Goal: Information Seeking & Learning: Find contact information

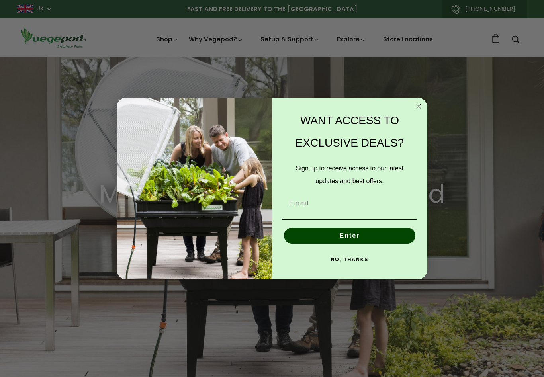
scroll to position [0, 129]
click at [371, 207] on input "Email" at bounding box center [349, 203] width 135 height 16
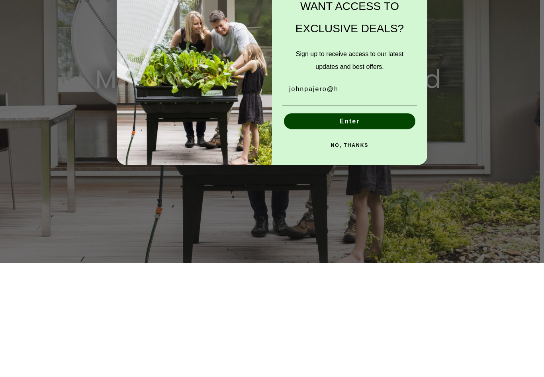
scroll to position [0, 259]
type input "johnpajero@hotmail.co.uk"
click at [398, 228] on button "Enter" at bounding box center [349, 236] width 131 height 16
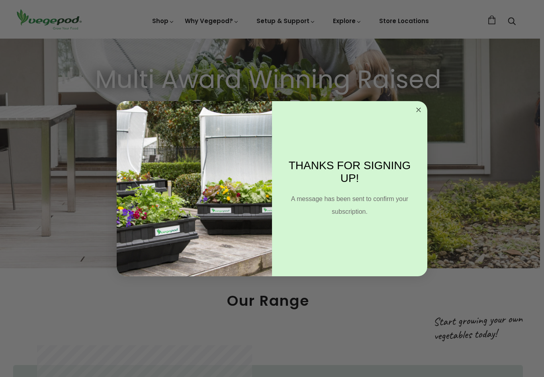
scroll to position [0, 388]
click at [420, 108] on circle "Close dialog" at bounding box center [418, 109] width 9 height 9
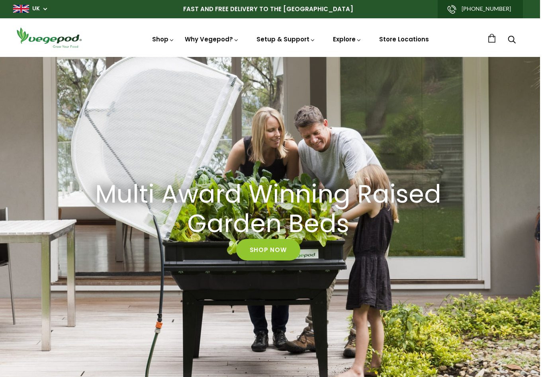
scroll to position [0, 517]
click at [115, 316] on div "Multi Award Winning Raised Garden Beds Shop Now" at bounding box center [268, 220] width 544 height 326
click at [268, 57] on img at bounding box center [268, 57] width 0 height 0
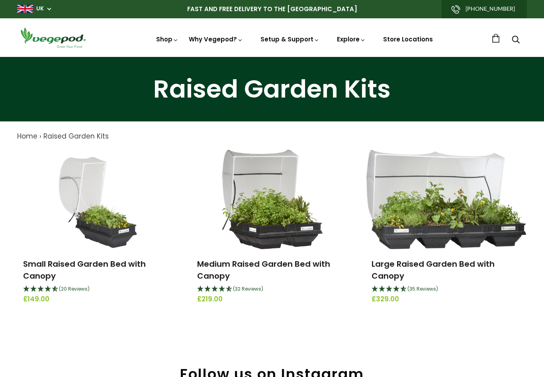
click at [272, 57] on img at bounding box center [272, 57] width 0 height 0
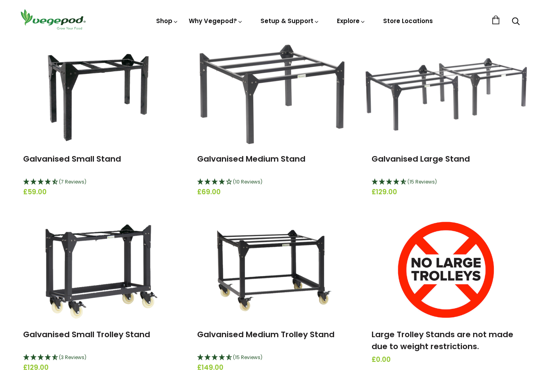
scroll to position [105, 0]
click at [390, 118] on img at bounding box center [445, 94] width 161 height 72
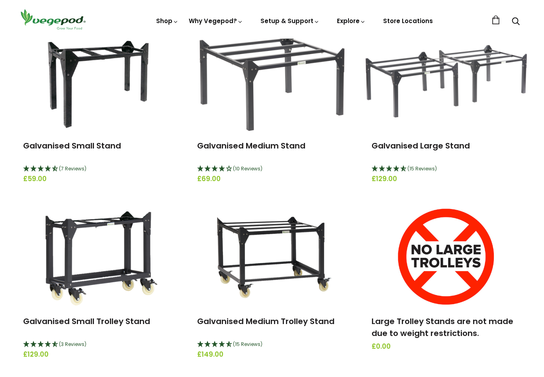
click at [265, 267] on img at bounding box center [272, 257] width 142 height 100
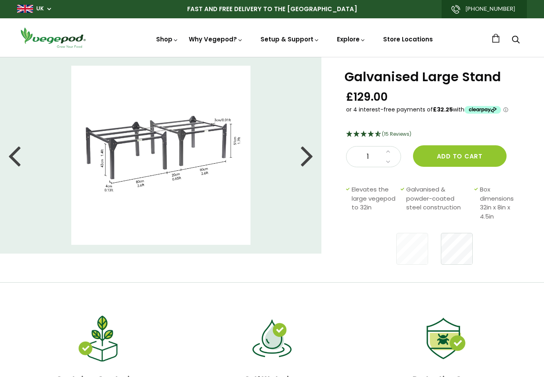
click at [13, 157] on div at bounding box center [14, 155] width 13 height 36
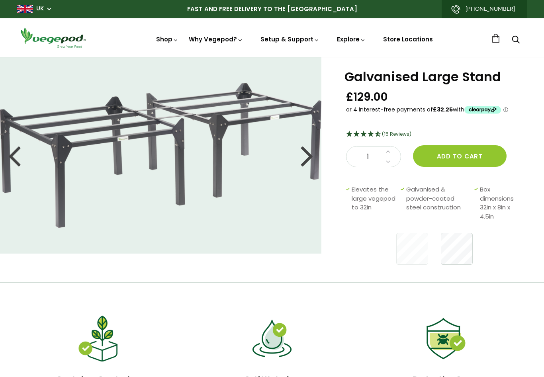
click at [16, 160] on div at bounding box center [14, 155] width 13 height 36
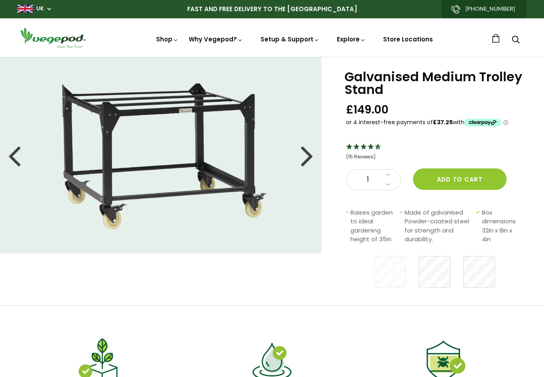
click at [17, 152] on div at bounding box center [14, 155] width 13 height 36
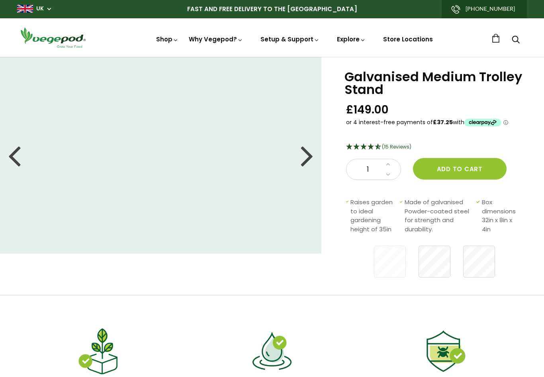
click at [14, 162] on div at bounding box center [14, 155] width 13 height 36
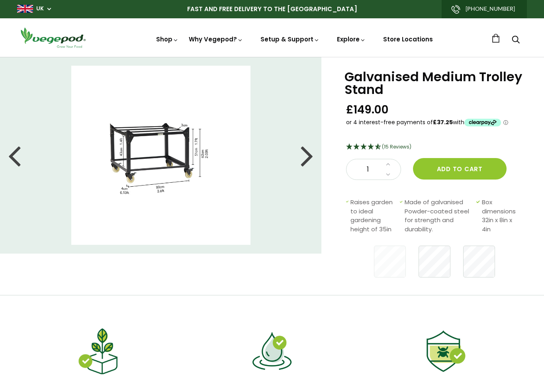
click at [19, 160] on div at bounding box center [14, 155] width 13 height 36
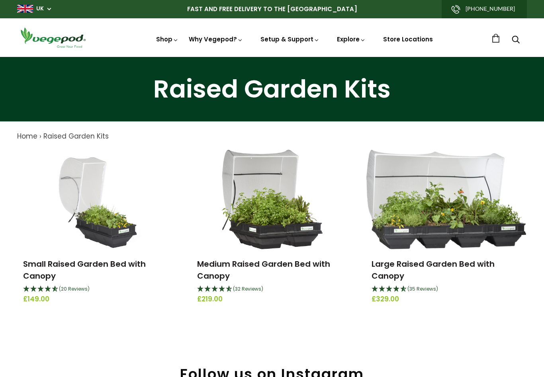
click at [272, 57] on img at bounding box center [272, 57] width 0 height 0
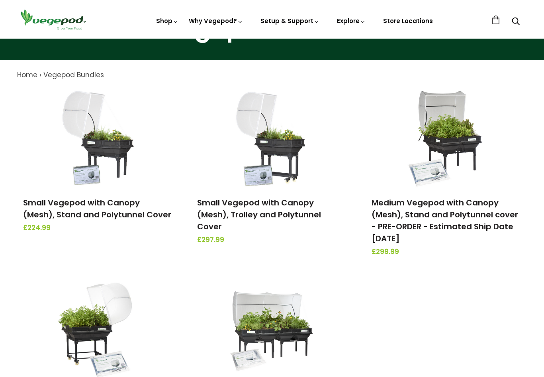
scroll to position [61, 0]
click at [272, 39] on img at bounding box center [272, 39] width 0 height 0
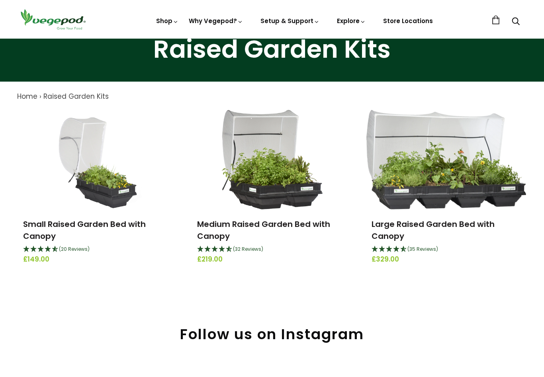
scroll to position [40, 0]
click at [272, 39] on img at bounding box center [272, 39] width 0 height 0
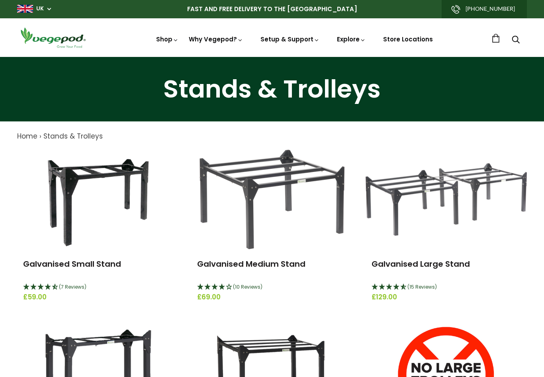
click at [272, 57] on span "Accessories & Other Products" at bounding box center [272, 57] width 0 height 0
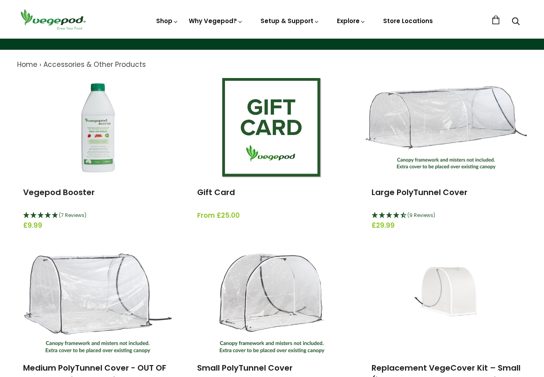
scroll to position [72, 0]
click at [272, 39] on img at bounding box center [272, 39] width 0 height 0
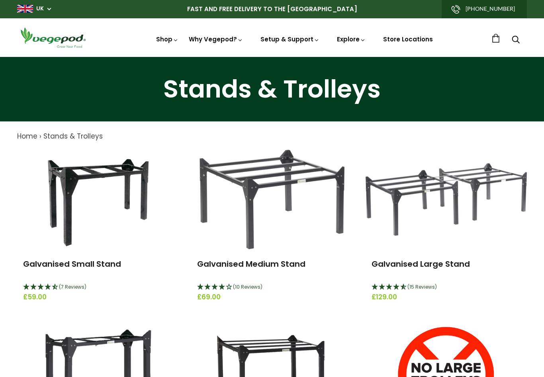
click at [272, 57] on img at bounding box center [272, 57] width 0 height 0
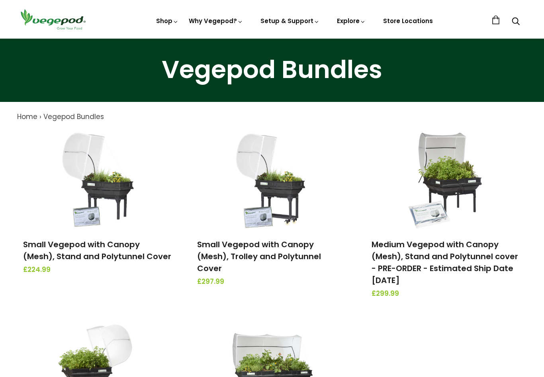
scroll to position [18, 0]
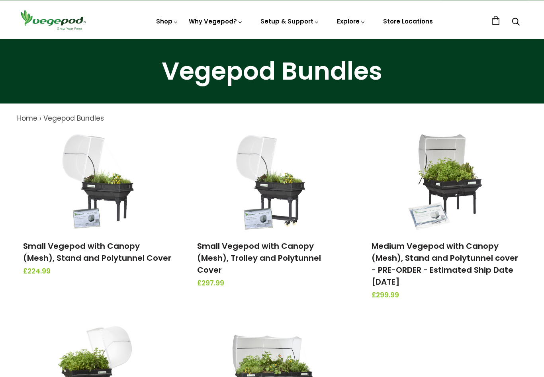
click at [272, 39] on img at bounding box center [272, 39] width 0 height 0
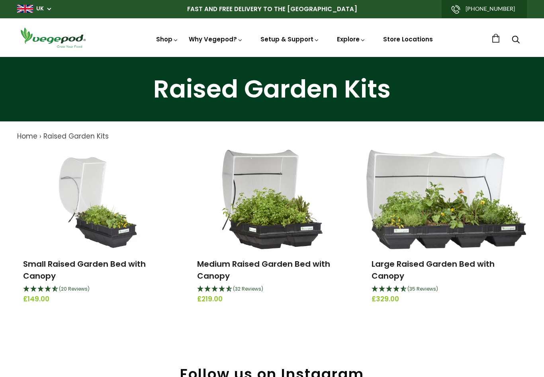
click at [272, 57] on img at bounding box center [272, 57] width 0 height 0
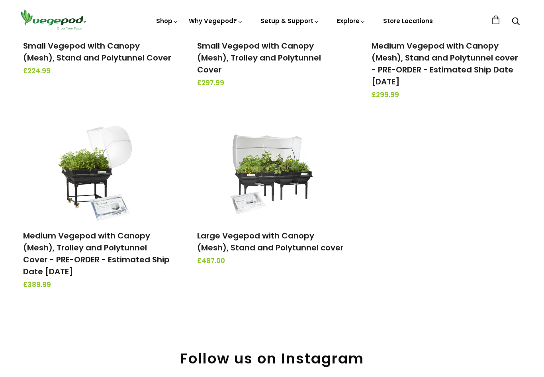
scroll to position [218, 0]
click at [253, 245] on link "Large Vegepod with Canopy (Mesh), Stand and Polytunnel cover" at bounding box center [270, 241] width 146 height 23
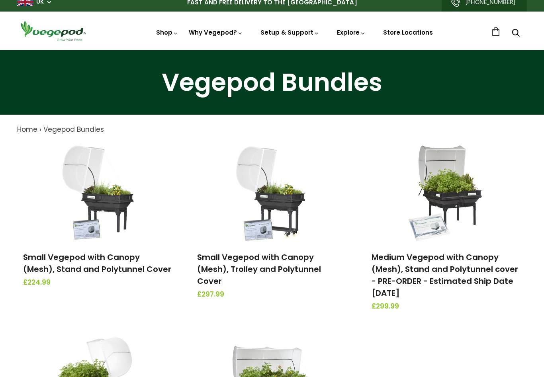
scroll to position [0, 0]
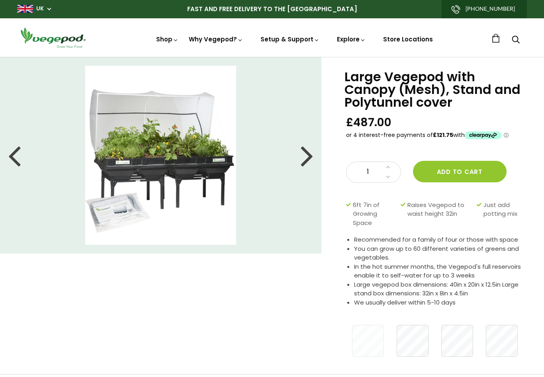
click at [14, 156] on div at bounding box center [14, 155] width 13 height 36
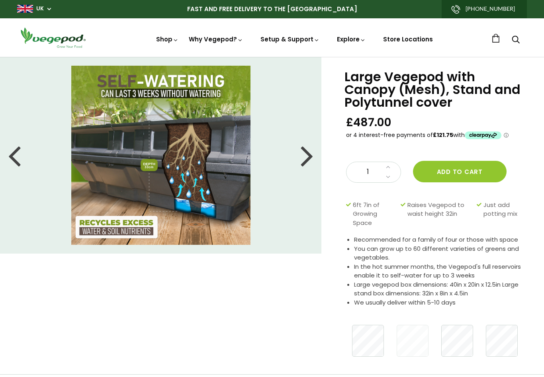
click at [16, 162] on div at bounding box center [14, 155] width 13 height 36
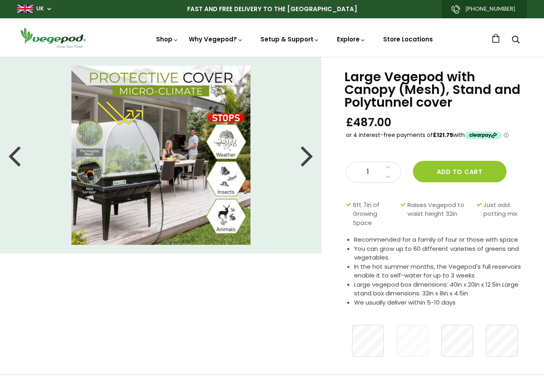
click at [24, 164] on li at bounding box center [160, 155] width 321 height 179
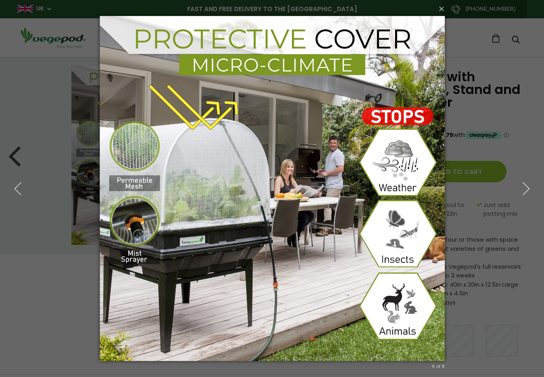
click at [17, 167] on button "button" at bounding box center [18, 189] width 36 height 44
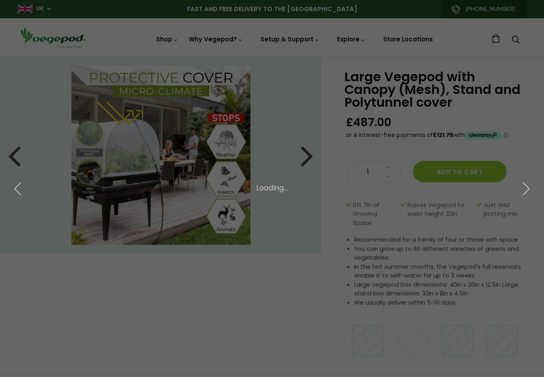
click at [17, 167] on button "button" at bounding box center [18, 189] width 36 height 44
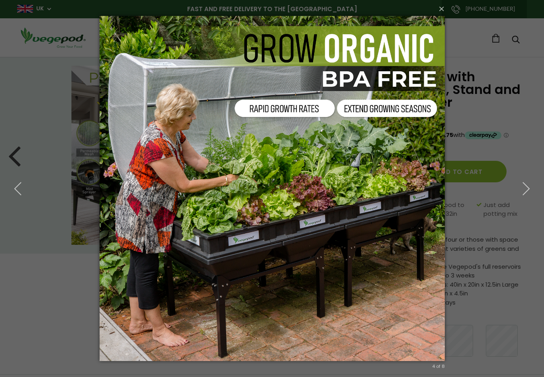
click at [19, 172] on button "button" at bounding box center [18, 189] width 36 height 44
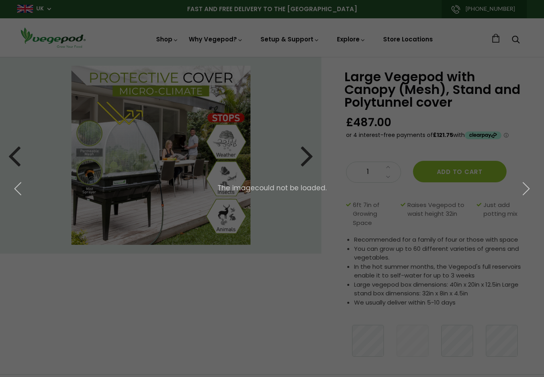
click at [14, 161] on div "× 3 of 8 The image could not be loaded." at bounding box center [272, 188] width 544 height 377
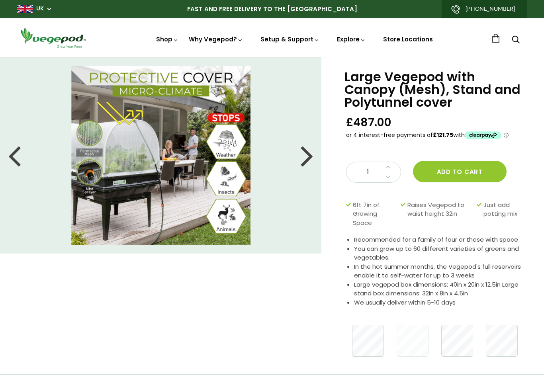
click at [15, 159] on div at bounding box center [14, 155] width 13 height 36
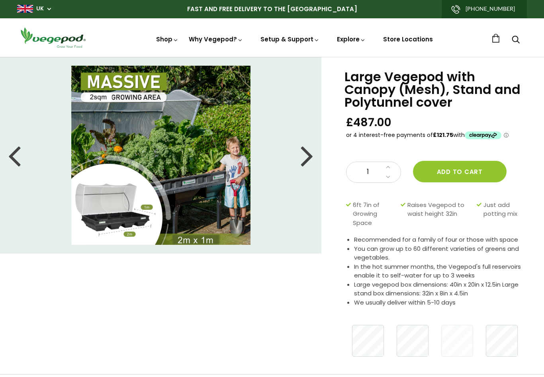
click at [12, 159] on div at bounding box center [14, 155] width 13 height 36
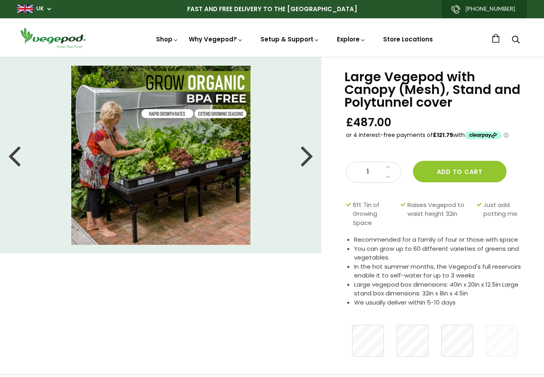
click at [11, 158] on div at bounding box center [14, 155] width 13 height 36
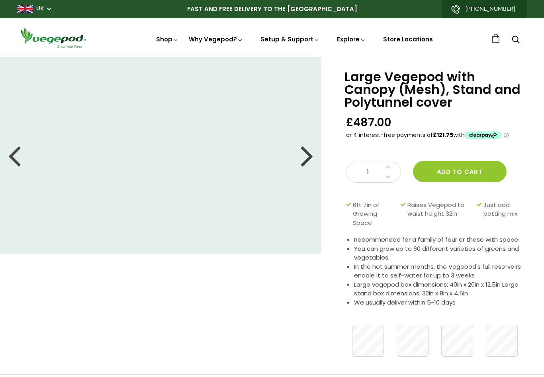
click at [13, 158] on div at bounding box center [14, 155] width 13 height 36
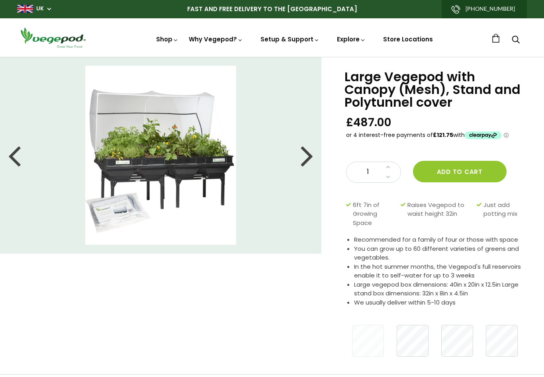
click at [15, 152] on div at bounding box center [14, 155] width 13 height 36
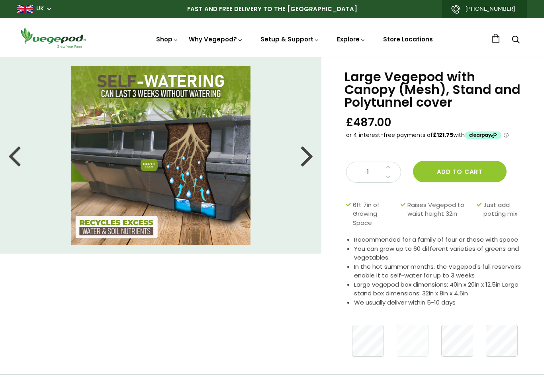
click at [16, 161] on div at bounding box center [14, 155] width 13 height 36
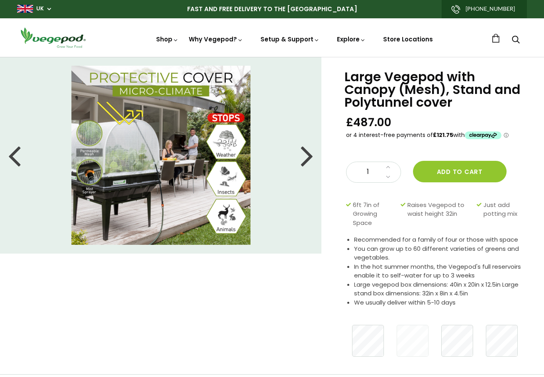
click at [13, 162] on div at bounding box center [14, 155] width 13 height 36
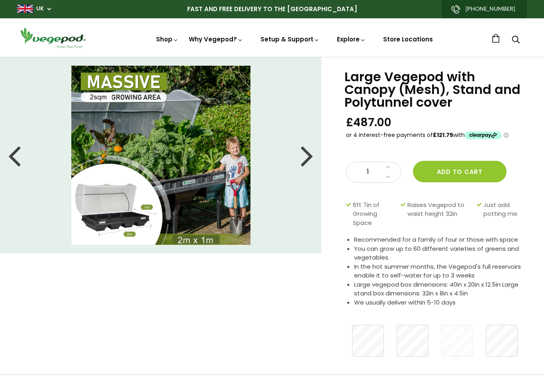
click at [20, 177] on li at bounding box center [160, 155] width 321 height 179
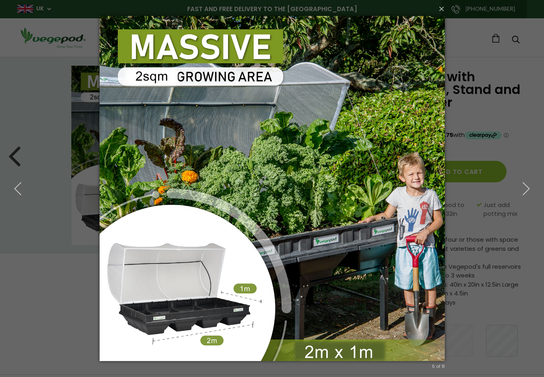
click at [15, 193] on icon "button" at bounding box center [18, 188] width 14 height 14
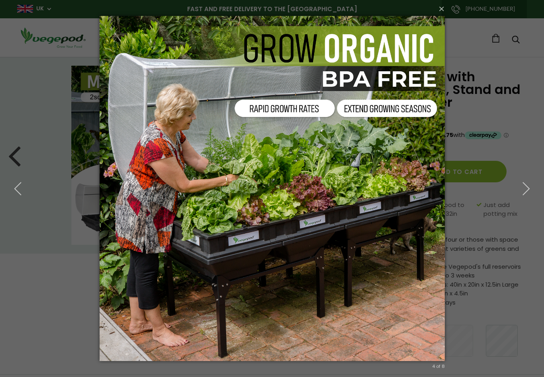
click at [26, 201] on button "button" at bounding box center [18, 189] width 36 height 44
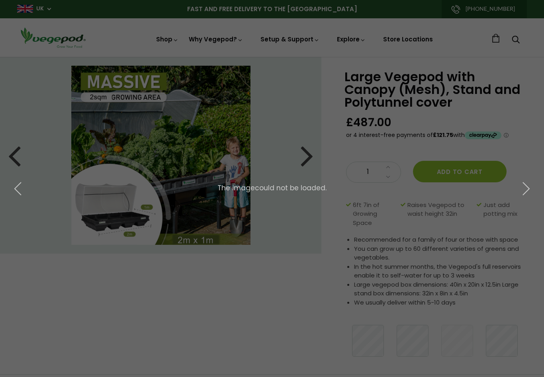
click at [20, 191] on icon "button" at bounding box center [18, 188] width 14 height 14
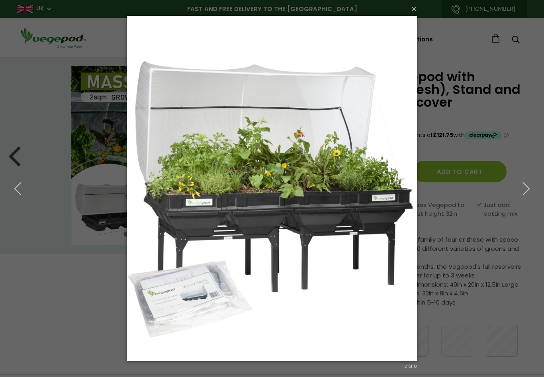
click at [20, 194] on icon "button" at bounding box center [18, 188] width 14 height 14
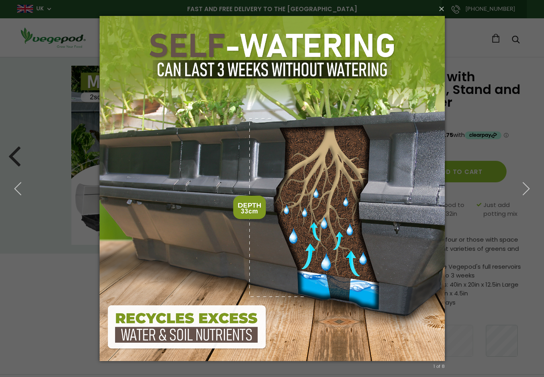
click at [18, 189] on icon "button" at bounding box center [18, 188] width 14 height 14
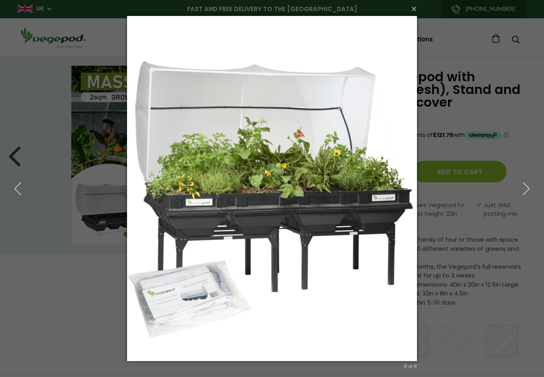
click at [21, 195] on icon "button" at bounding box center [18, 188] width 14 height 14
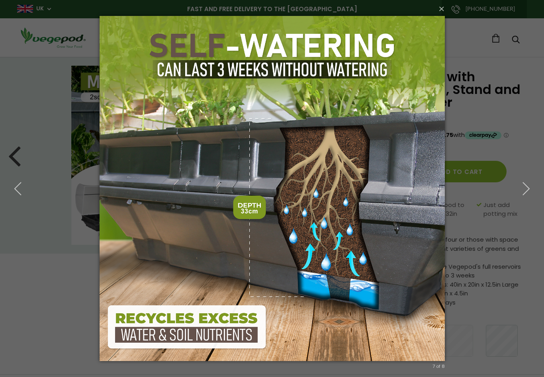
click at [23, 201] on button "button" at bounding box center [18, 189] width 36 height 44
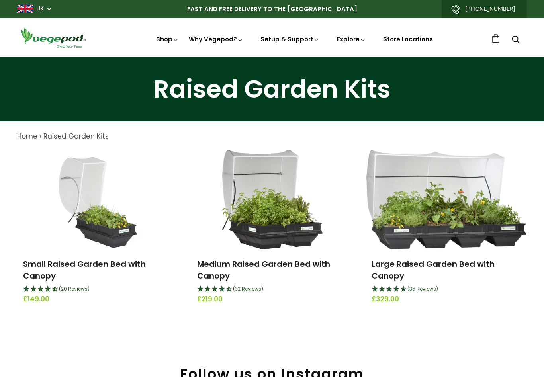
click at [272, 57] on img at bounding box center [272, 57] width 0 height 0
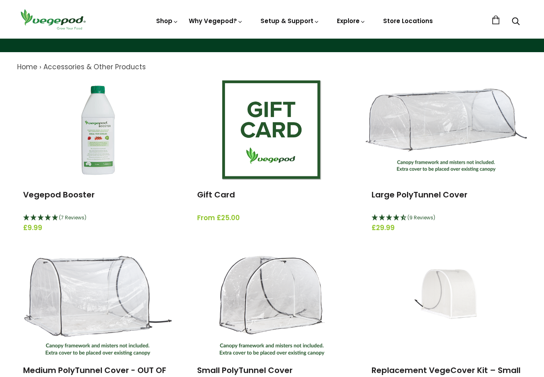
click at [441, 161] on img at bounding box center [445, 130] width 161 height 83
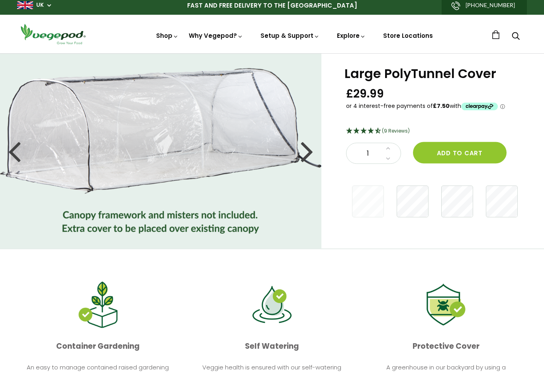
scroll to position [2, 0]
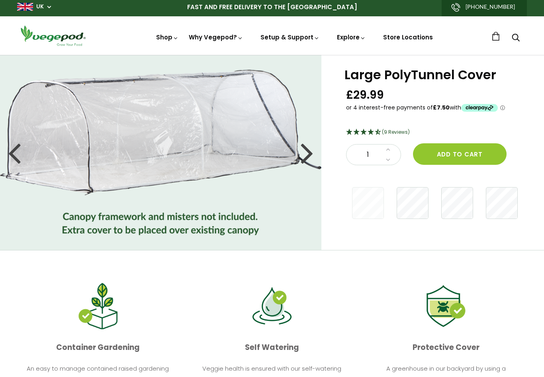
click at [19, 153] on div at bounding box center [14, 153] width 13 height 36
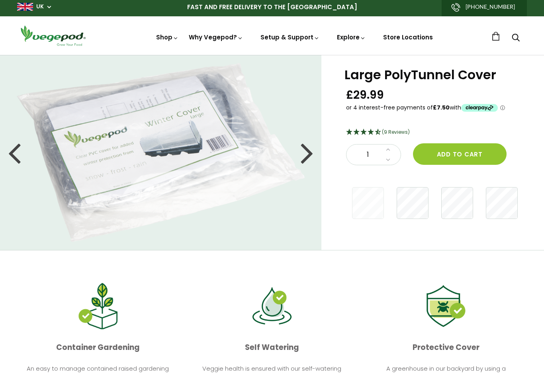
click at [13, 160] on div at bounding box center [14, 153] width 13 height 36
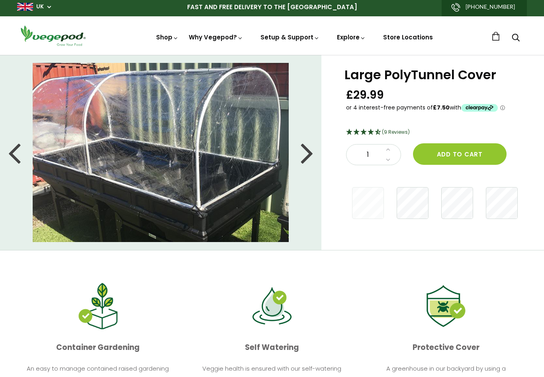
click at [16, 158] on div at bounding box center [14, 153] width 13 height 36
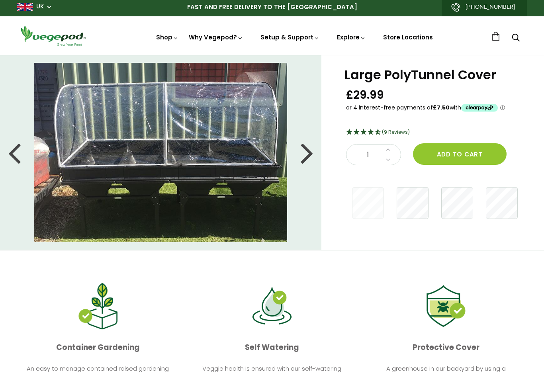
click at [17, 157] on div at bounding box center [14, 153] width 13 height 36
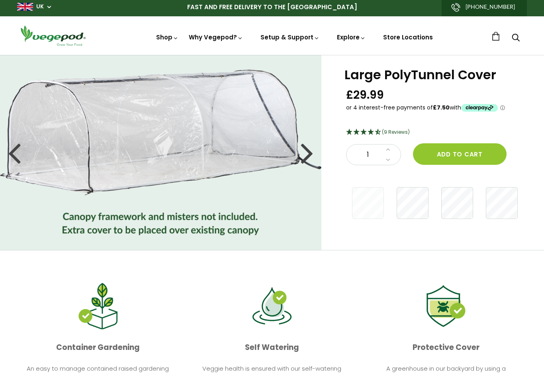
click at [14, 160] on div at bounding box center [14, 153] width 13 height 36
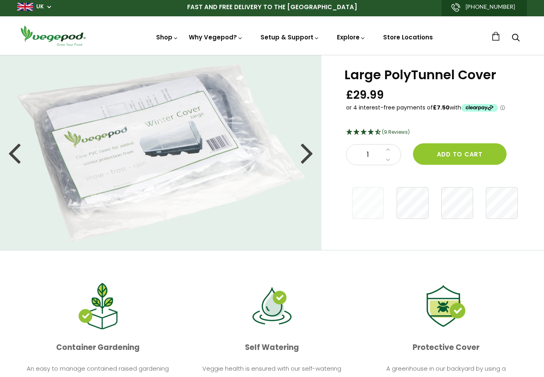
click at [13, 158] on div at bounding box center [14, 153] width 13 height 36
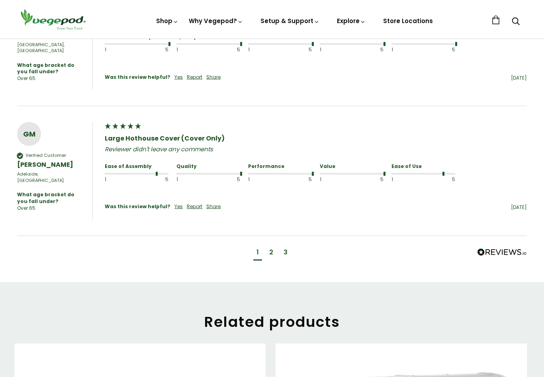
scroll to position [646, 0]
click at [268, 246] on div "2" at bounding box center [271, 253] width 10 height 15
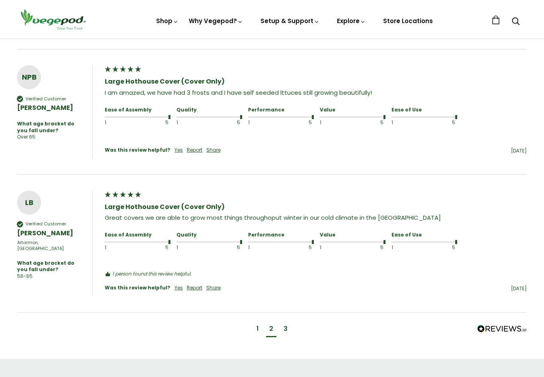
click at [283, 322] on div "3" at bounding box center [285, 329] width 10 height 15
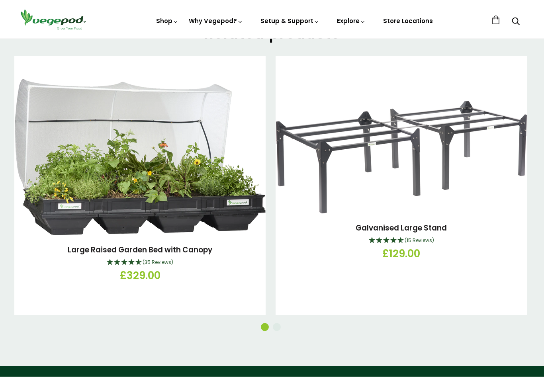
scroll to position [919, 0]
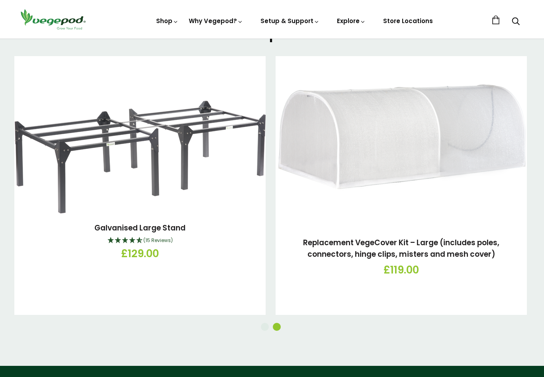
click at [341, 242] on link "Replacement VegeCover Kit – Large (includes poles, connectors, hinge clips, mis…" at bounding box center [401, 248] width 196 height 22
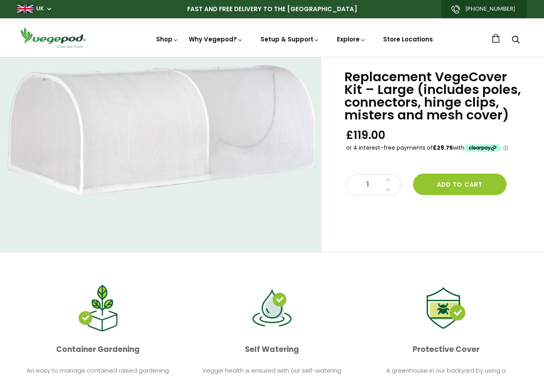
click at [407, 41] on link "Store Locations" at bounding box center [408, 39] width 50 height 8
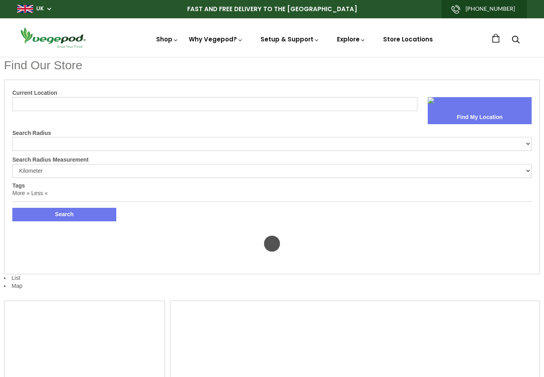
select select "m"
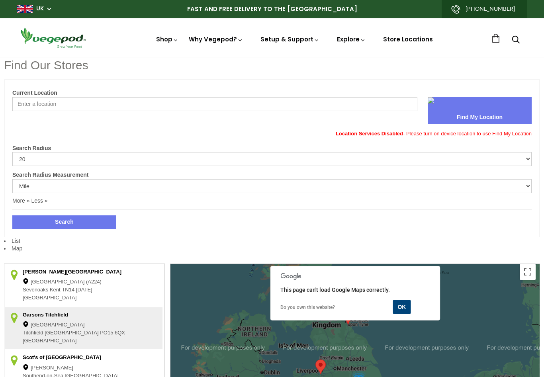
click at [81, 103] on input "Current Location" at bounding box center [214, 104] width 405 height 14
type input "M"
type input "Kent"
click at [64, 221] on button "Search" at bounding box center [64, 222] width 104 height 14
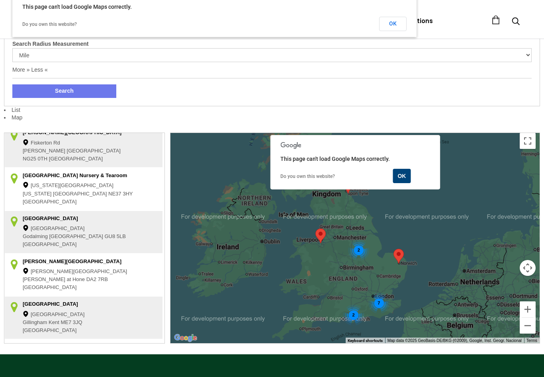
scroll to position [215, 0]
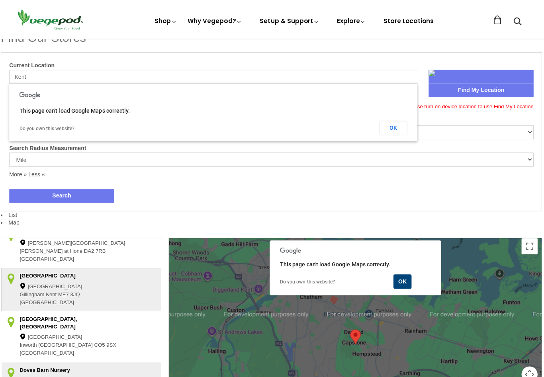
scroll to position [38, 0]
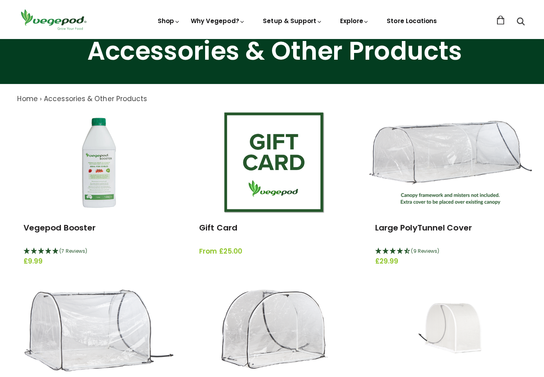
scroll to position [46, 0]
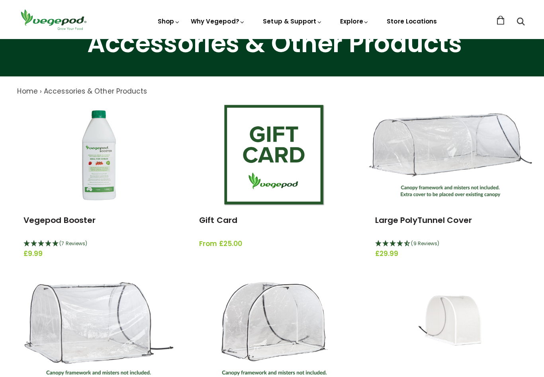
click at [37, 222] on link "Vegepod Booster" at bounding box center [59, 218] width 72 height 11
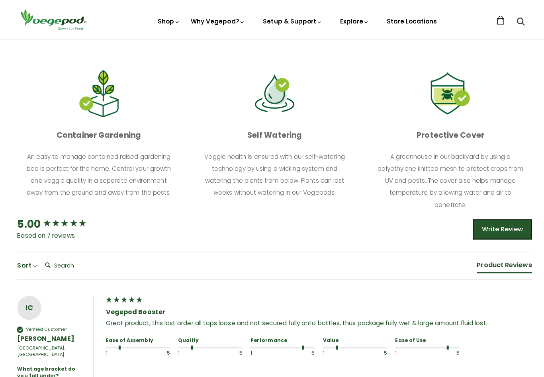
scroll to position [206, 0]
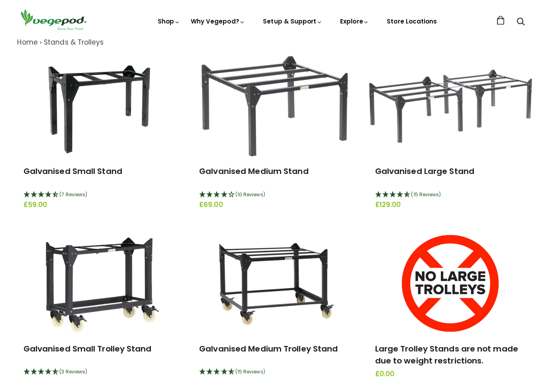
scroll to position [94, 0]
click at [253, 128] on img at bounding box center [271, 105] width 145 height 100
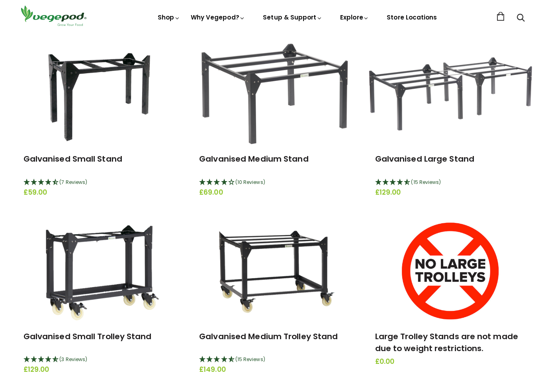
click at [243, 268] on img at bounding box center [272, 272] width 142 height 100
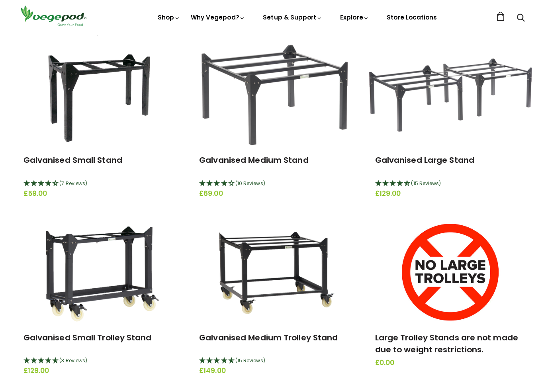
click at [400, 121] on img at bounding box center [445, 98] width 161 height 72
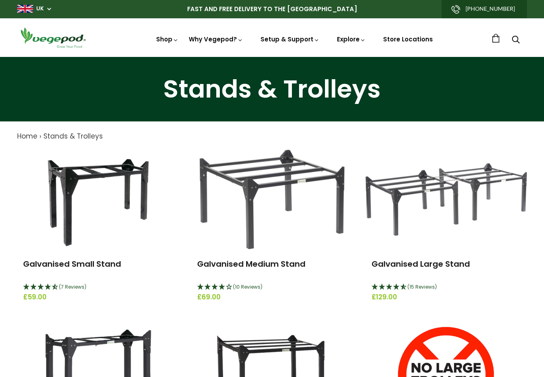
scroll to position [100, 0]
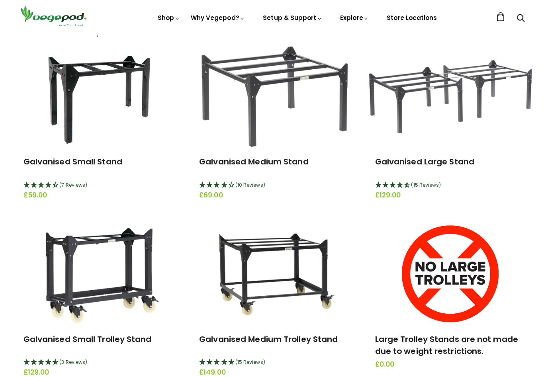
click at [246, 94] on img at bounding box center [271, 99] width 145 height 100
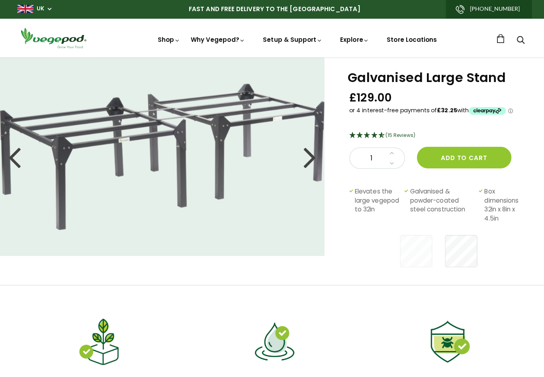
click at [16, 156] on div at bounding box center [14, 155] width 13 height 36
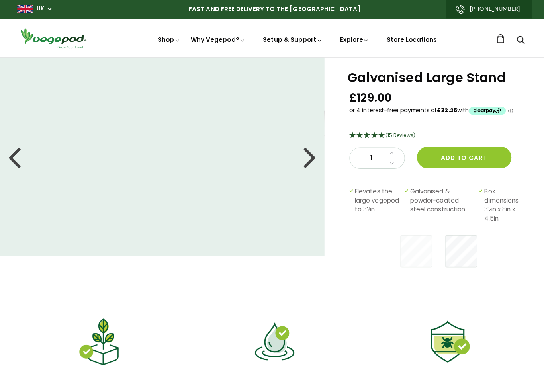
click at [15, 158] on div at bounding box center [14, 155] width 13 height 36
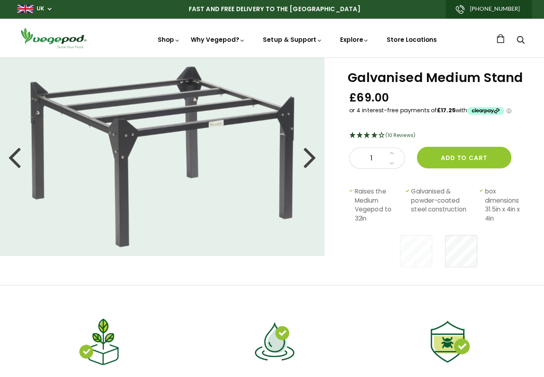
click at [10, 157] on div at bounding box center [14, 155] width 13 height 36
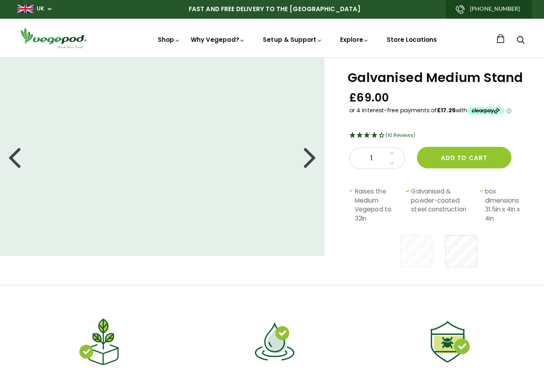
click at [11, 159] on div at bounding box center [14, 155] width 13 height 36
